Goal: Information Seeking & Learning: Learn about a topic

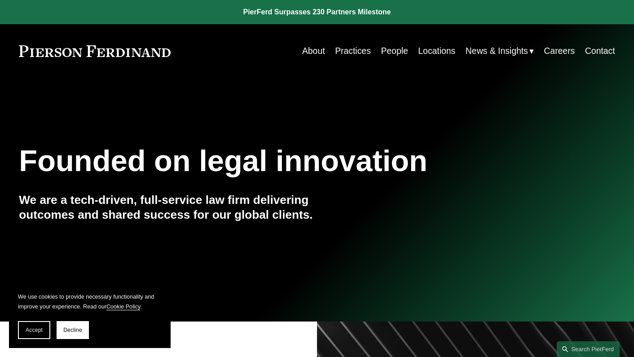
click at [350, 56] on link "Practices" at bounding box center [353, 50] width 36 height 17
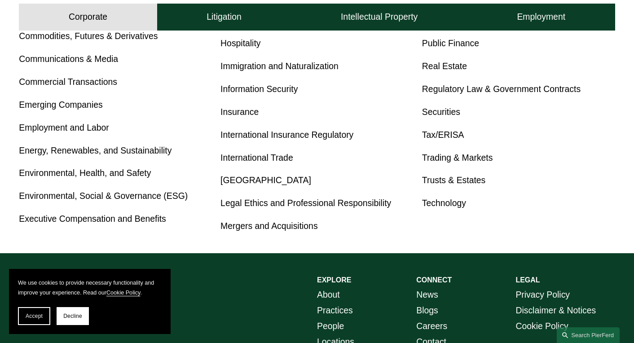
scroll to position [294, 0]
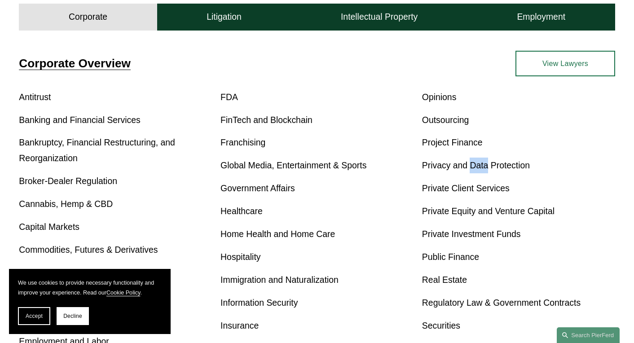
click at [441, 167] on link "Privacy and Data Protection" at bounding box center [476, 165] width 108 height 10
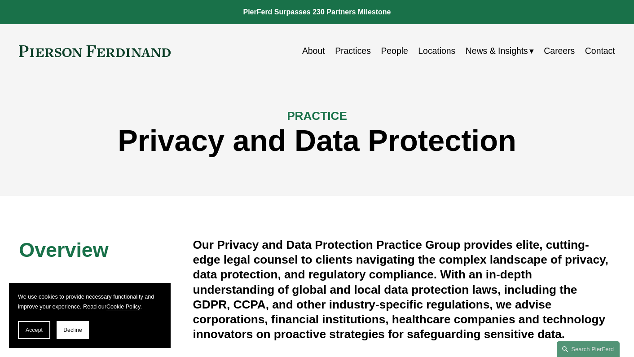
click at [362, 51] on link "Practices" at bounding box center [353, 50] width 36 height 17
click at [345, 55] on link "Practices" at bounding box center [353, 50] width 36 height 17
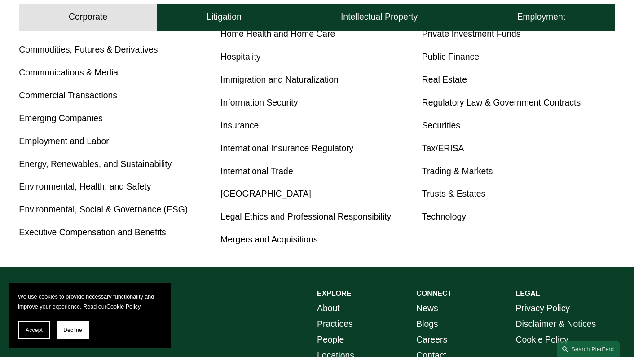
scroll to position [566, 0]
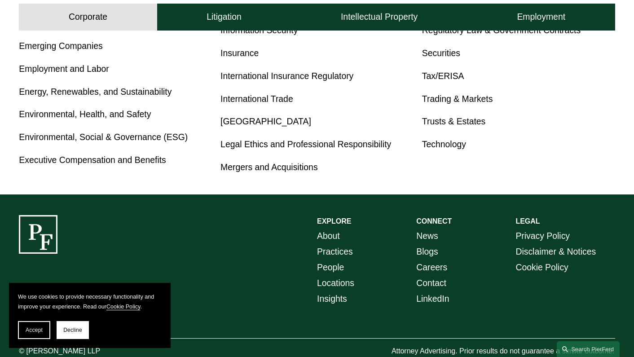
click at [442, 148] on link "Technology" at bounding box center [444, 144] width 44 height 10
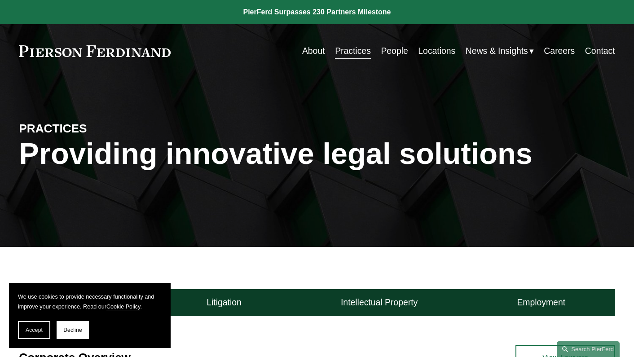
scroll to position [0, 0]
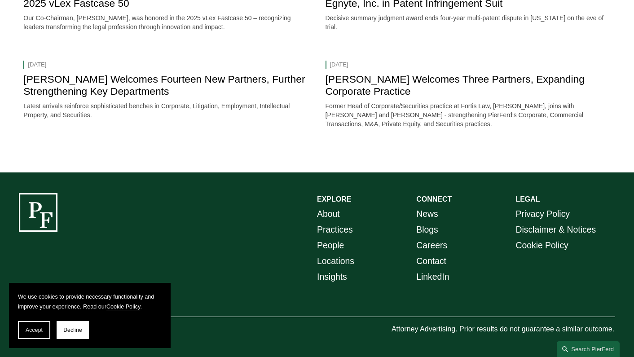
scroll to position [925, 0]
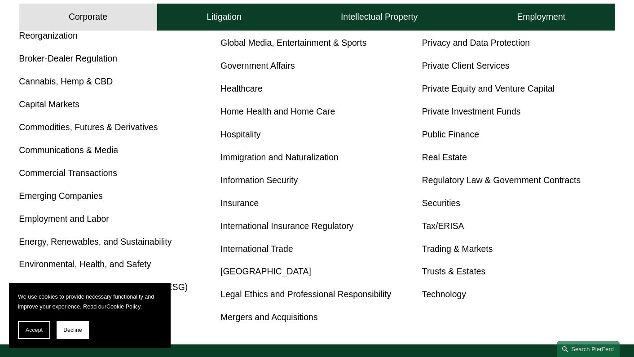
scroll to position [467, 0]
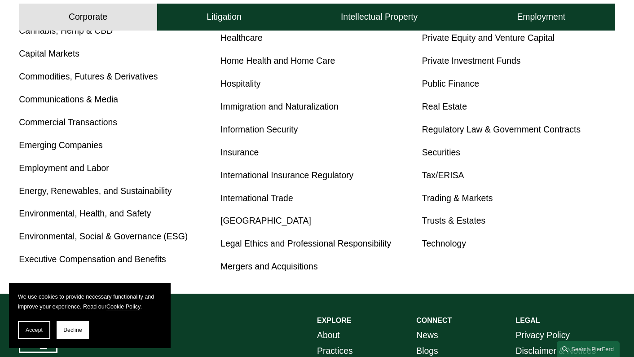
click at [272, 127] on link "Information Security" at bounding box center [258, 129] width 77 height 10
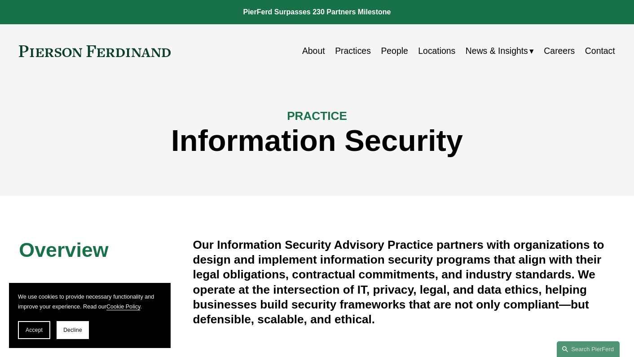
click at [304, 49] on link "About" at bounding box center [313, 50] width 23 height 17
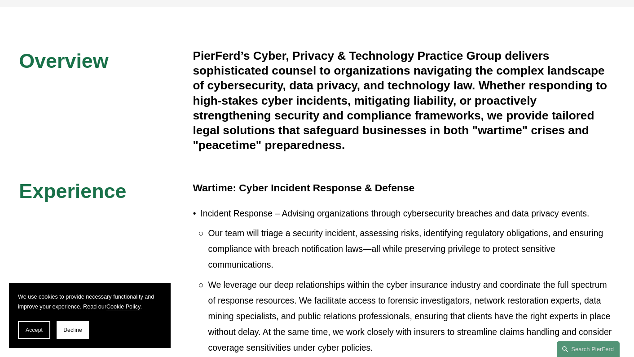
scroll to position [103, 0]
